Goal: Task Accomplishment & Management: Complete application form

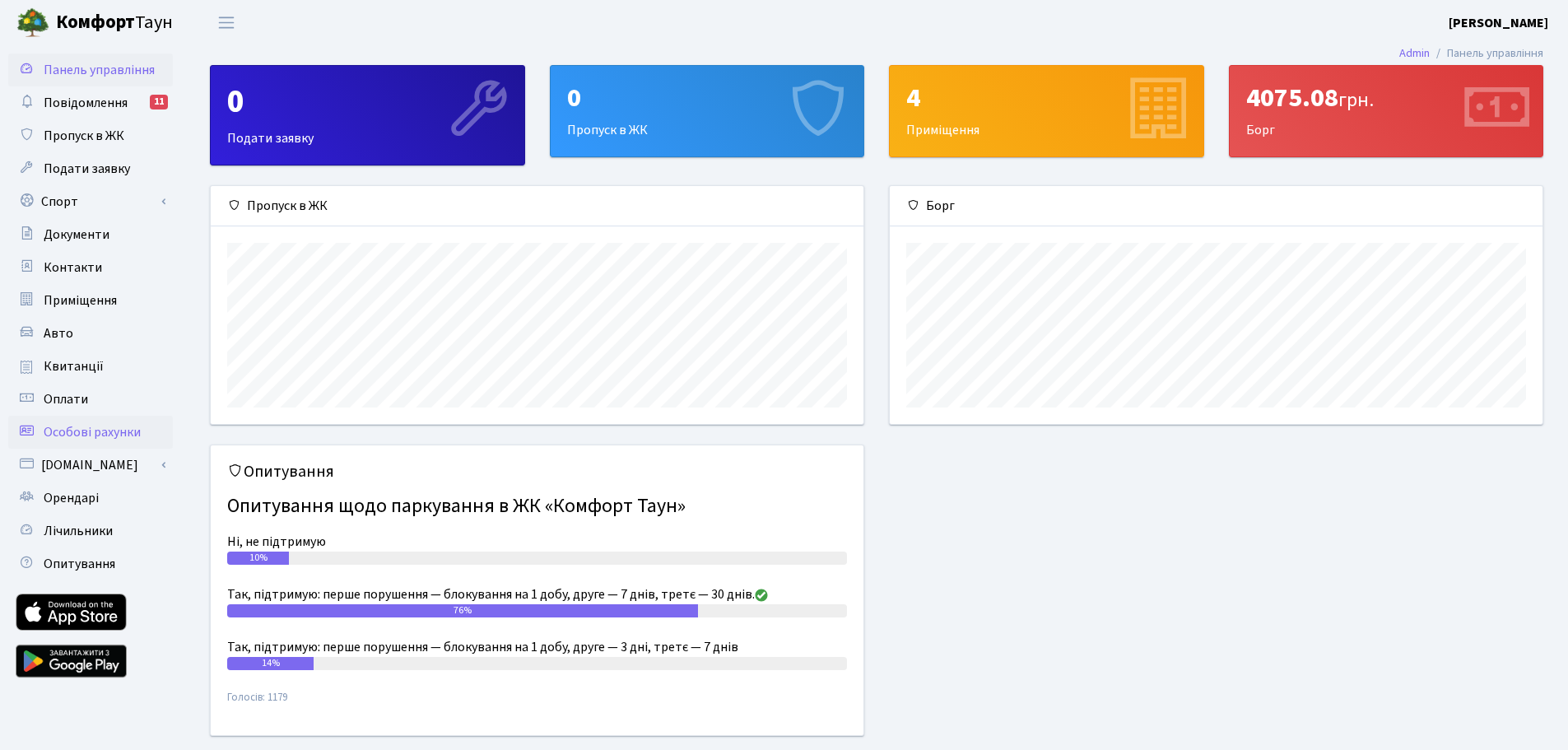
scroll to position [237, 652]
click at [98, 133] on span "Пропуск в ЖК" at bounding box center [84, 136] width 81 height 18
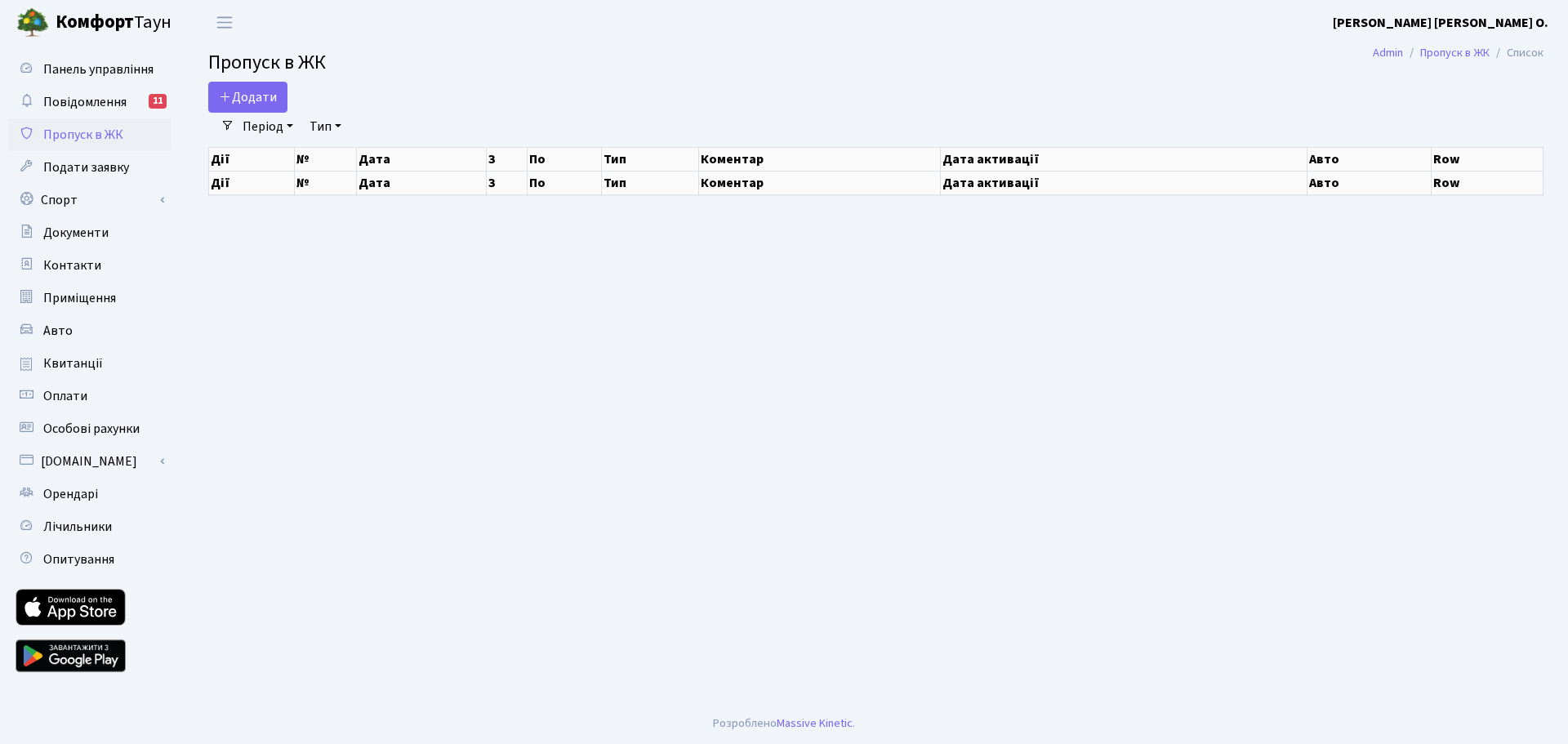
select select "25"
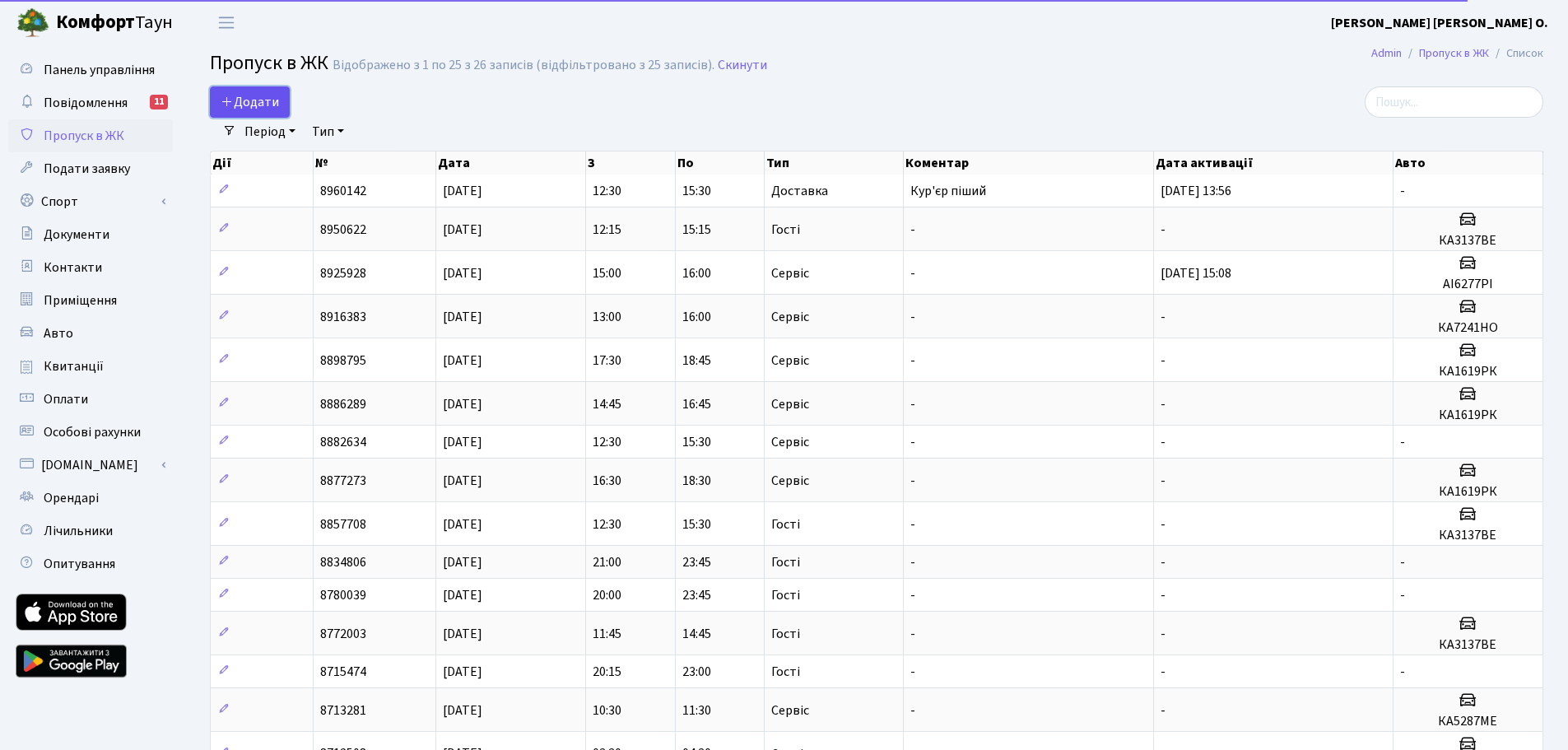
click at [253, 99] on span "Додати" at bounding box center [250, 102] width 59 height 18
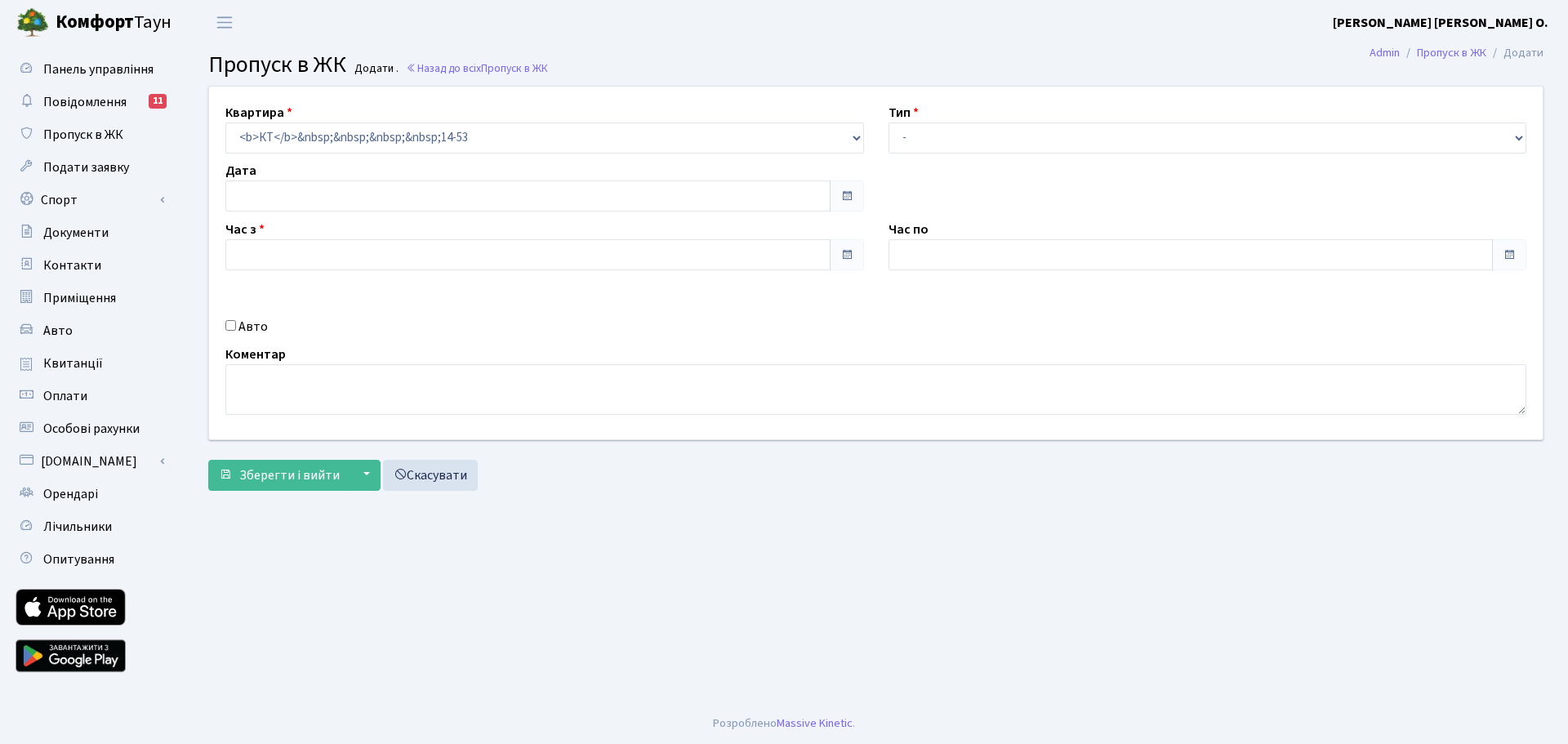
type input "[DATE]"
type input "13:00"
type input "14:15"
click at [1396, 134] on select "- Доставка Таксі Гості Сервіс" at bounding box center [1207, 138] width 638 height 31
select select "1"
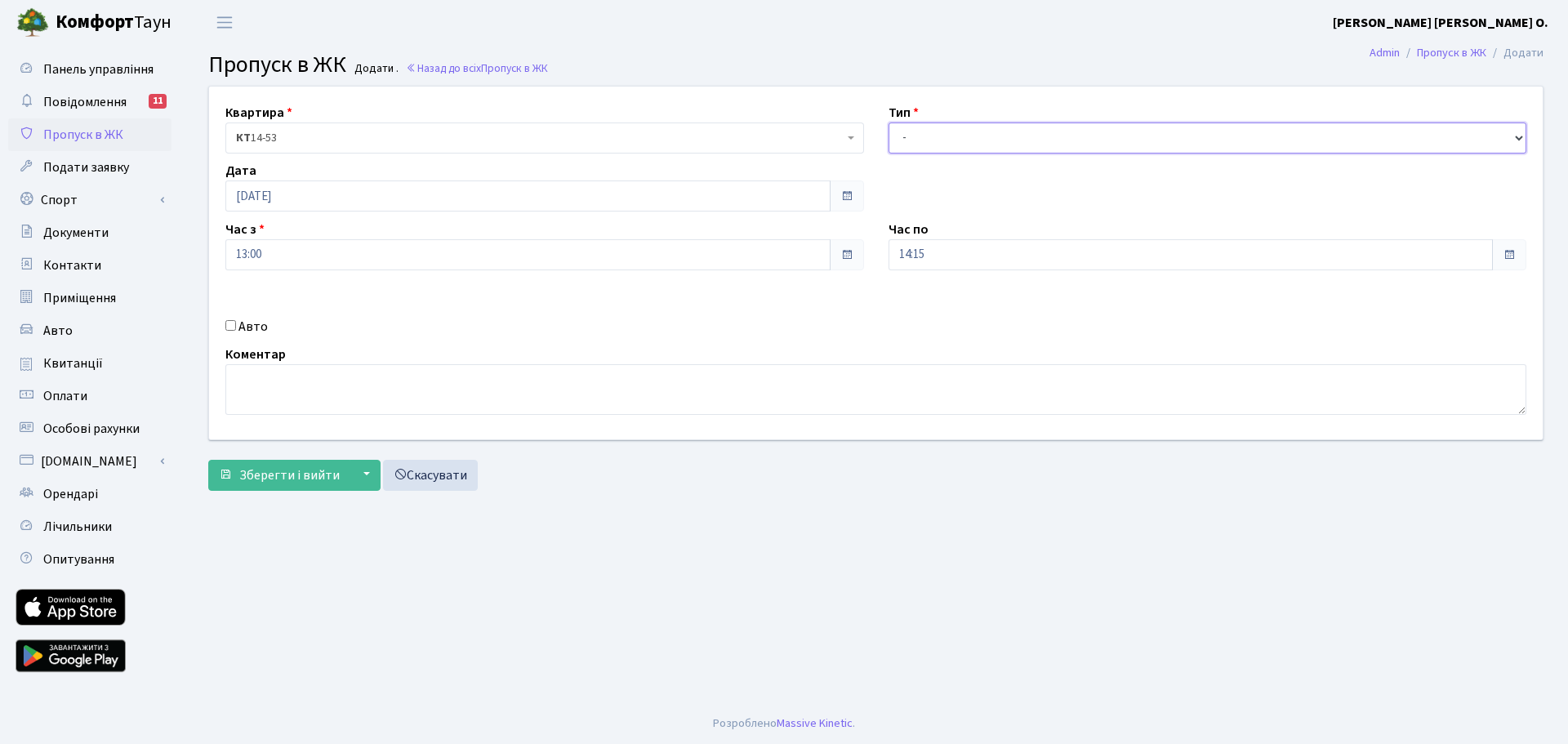
click at [889, 122] on select "- Доставка Таксі Гості Сервіс" at bounding box center [1207, 138] width 638 height 31
click at [230, 330] on input "Авто" at bounding box center [231, 326] width 11 height 11
checkbox input "true"
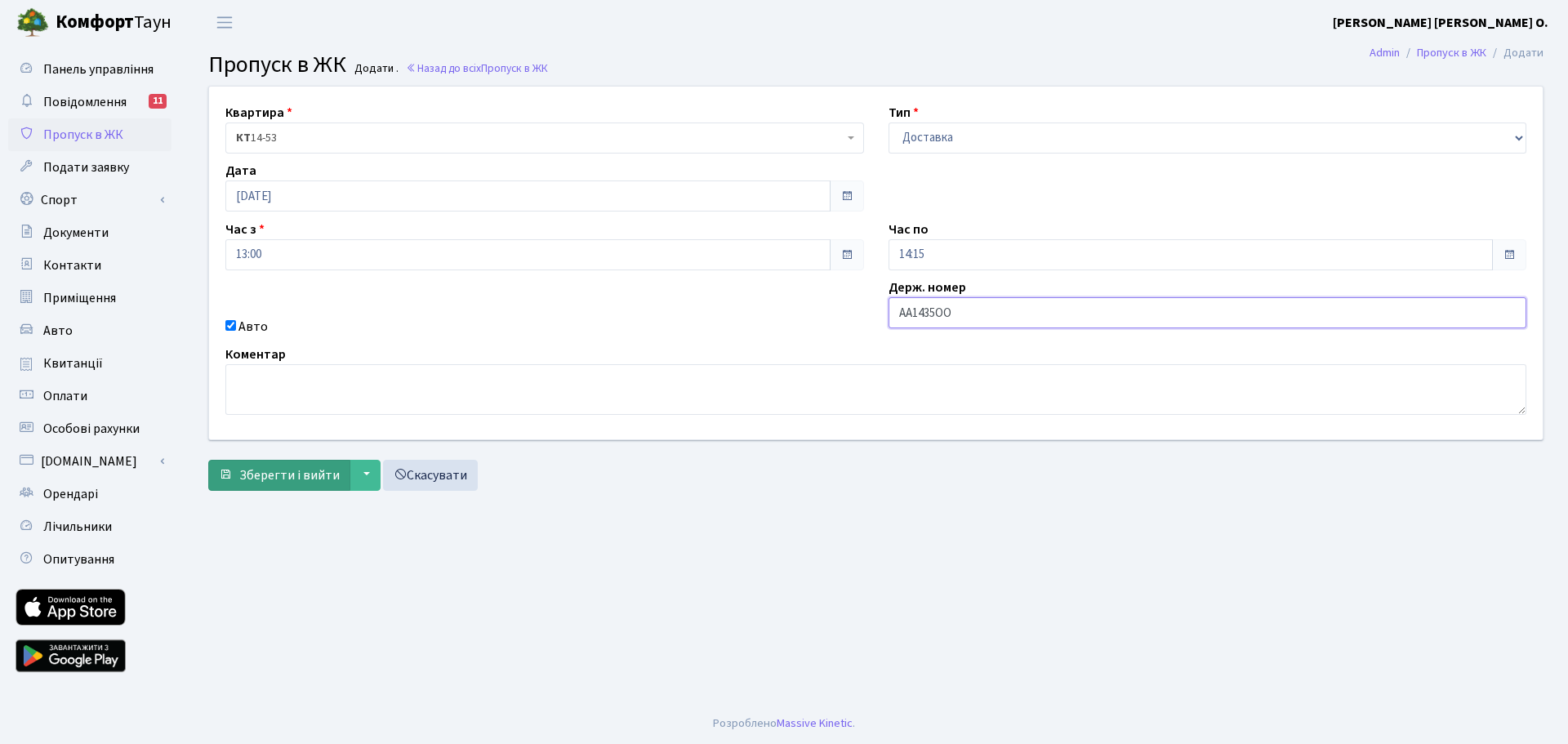
type input "АА1435ОО"
click at [272, 476] on span "Зберегти і вийти" at bounding box center [289, 476] width 100 height 18
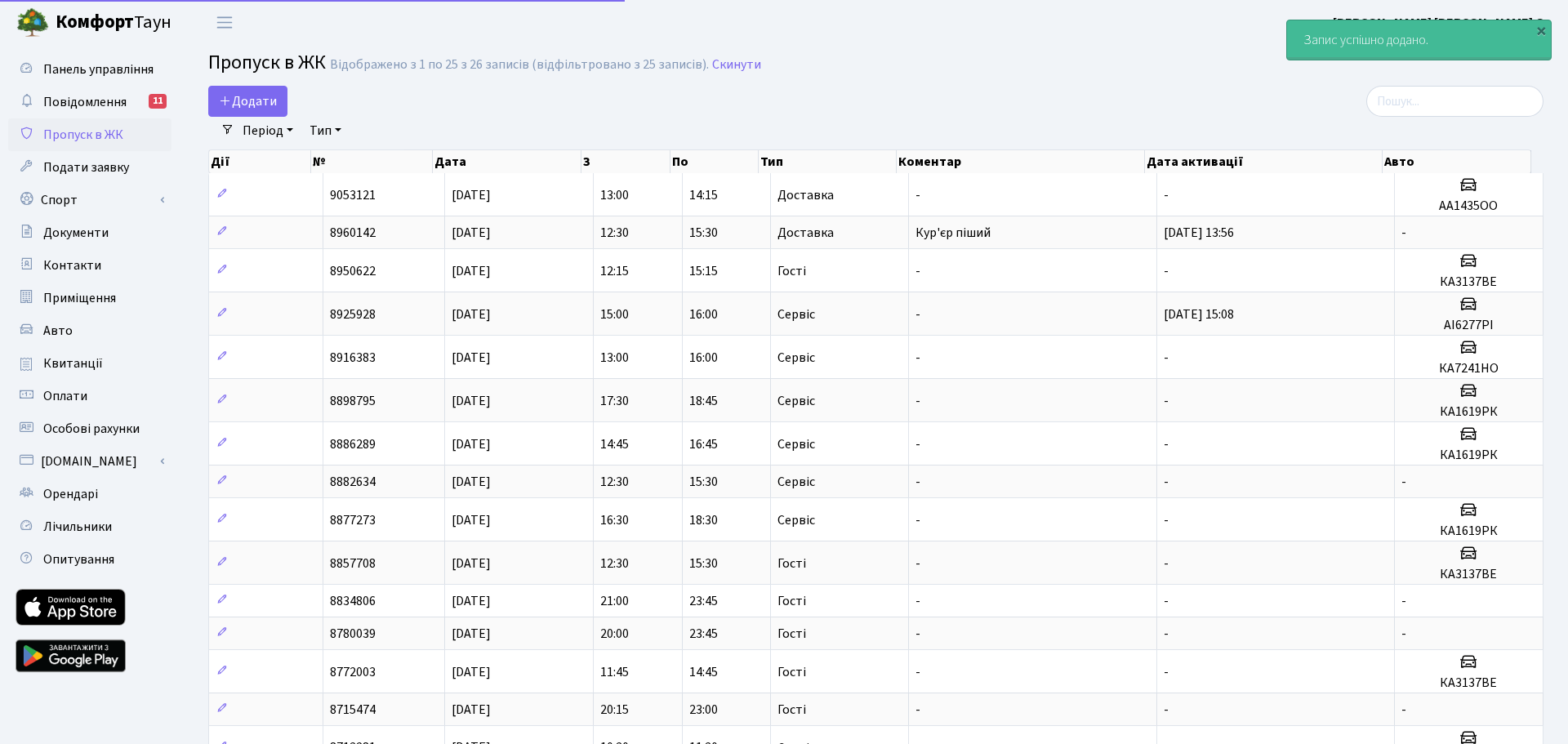
select select "25"
